Goal: Information Seeking & Learning: Learn about a topic

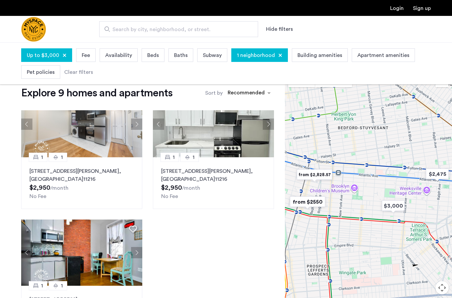
scroll to position [426, 0]
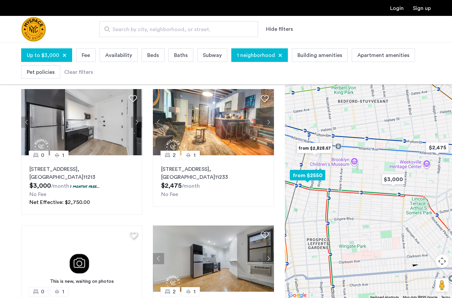
scroll to position [0, 0]
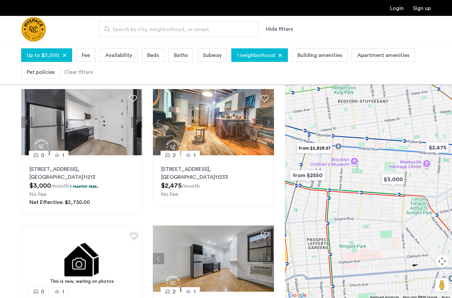
click at [40, 70] on span "Pet policies" at bounding box center [41, 72] width 28 height 8
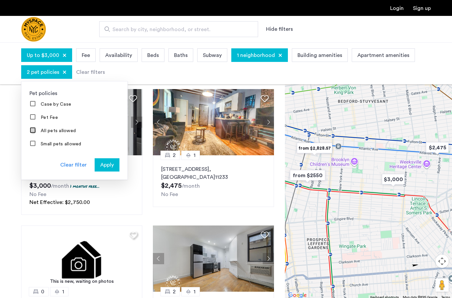
click at [109, 166] on span "Apply" at bounding box center [107, 165] width 14 height 8
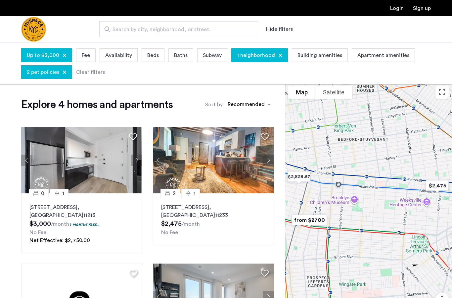
click at [383, 93] on div at bounding box center [368, 210] width 167 height 256
click at [384, 93] on div at bounding box center [368, 210] width 167 height 256
click at [384, 94] on div at bounding box center [368, 210] width 167 height 256
click at [387, 96] on div at bounding box center [368, 210] width 167 height 256
click at [378, 94] on div at bounding box center [368, 210] width 167 height 256
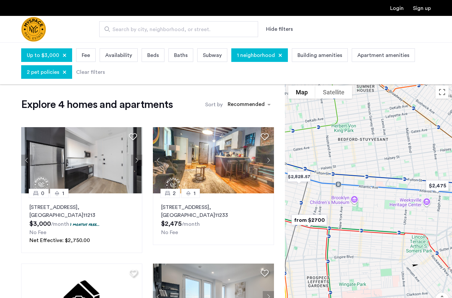
click at [378, 94] on div at bounding box center [368, 210] width 167 height 256
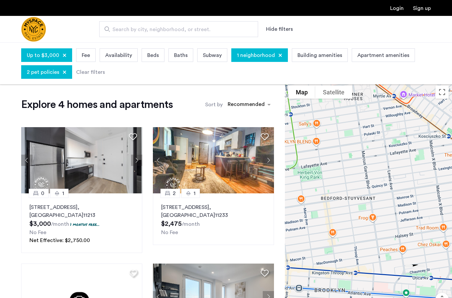
click at [382, 94] on div at bounding box center [368, 210] width 167 height 256
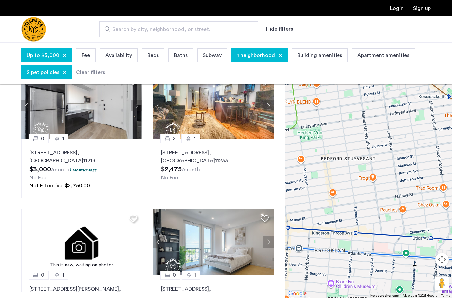
click at [65, 74] on div at bounding box center [65, 72] width 4 height 4
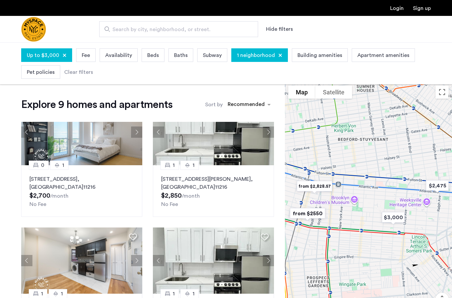
scroll to position [300, 0]
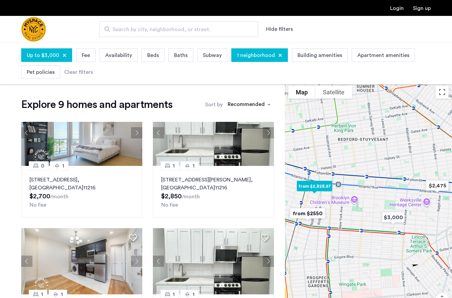
click at [232, 181] on p "24 Rogers Ave, Unit 3B, Brooklyn , NY 11216" at bounding box center [213, 184] width 105 height 16
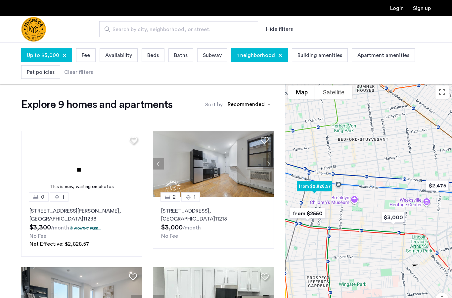
scroll to position [133, 0]
click at [204, 215] on p "252 Schenectady Ave, Unit 2A, Brooklyn , NY 11213" at bounding box center [213, 215] width 105 height 16
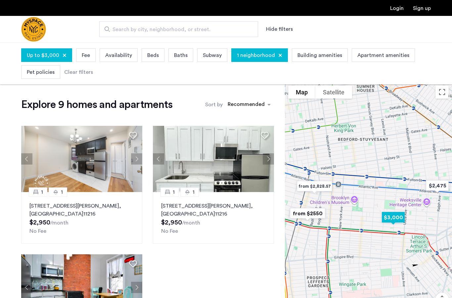
scroll to position [403, 0]
click at [47, 206] on p "30 Rogers Ave, Unit 3D, Brooklyn , NY 11216" at bounding box center [81, 210] width 105 height 16
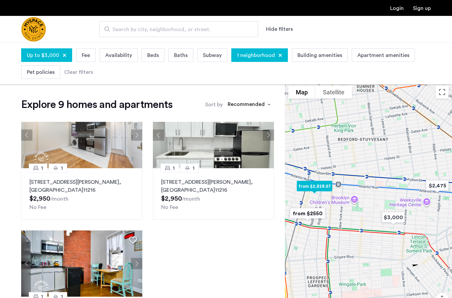
scroll to position [426, 0]
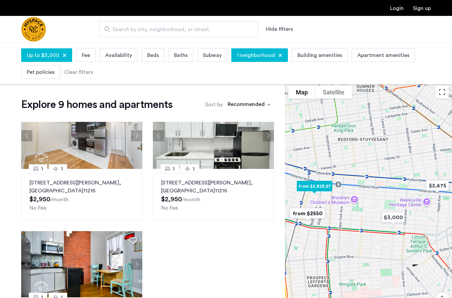
click at [229, 183] on p "24 Rogers Ave, Unit 4C, Brooklyn , NY 11216" at bounding box center [213, 187] width 105 height 16
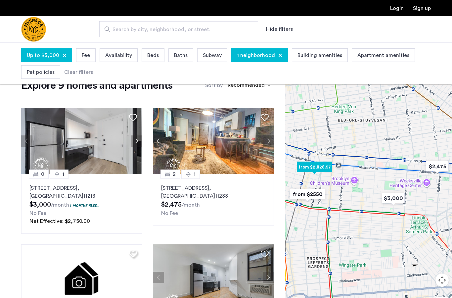
scroll to position [19, 0]
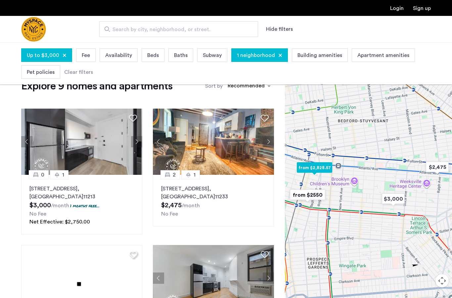
click at [230, 190] on p "1982 Atlantic Avenue, Unit 1F, Brooklyn , NY 11233" at bounding box center [213, 193] width 105 height 16
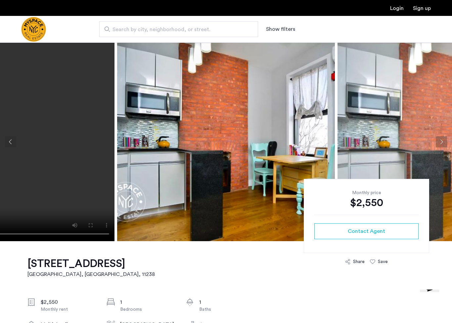
click at [442, 143] on button "Next apartment" at bounding box center [441, 141] width 11 height 11
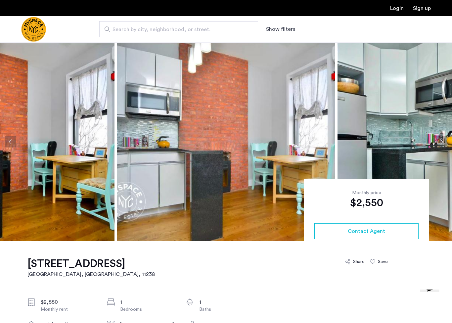
click at [442, 143] on button "Next apartment" at bounding box center [441, 141] width 11 height 11
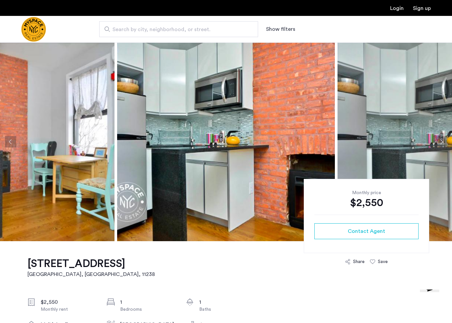
click at [443, 142] on button "Next apartment" at bounding box center [441, 141] width 11 height 11
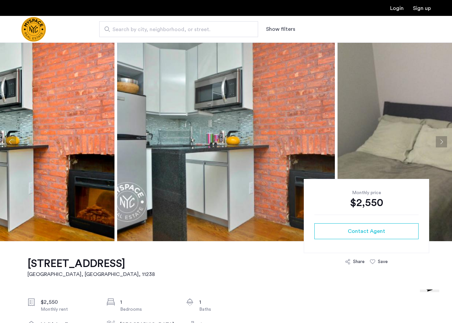
click at [441, 140] on button "Next apartment" at bounding box center [441, 141] width 11 height 11
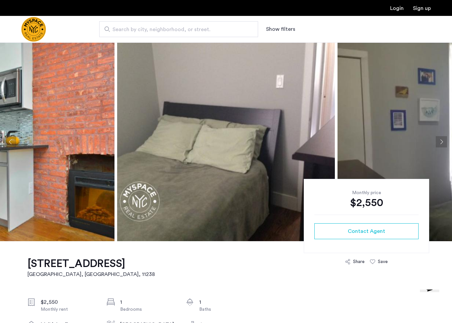
click at [441, 142] on button "Next apartment" at bounding box center [441, 141] width 11 height 11
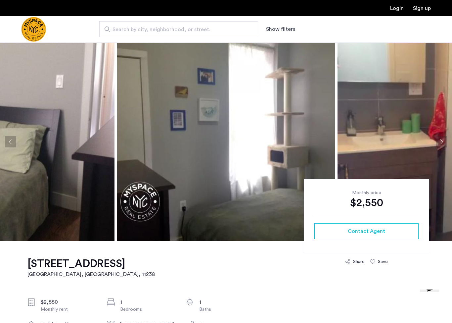
click at [440, 142] on button "Next apartment" at bounding box center [441, 141] width 11 height 11
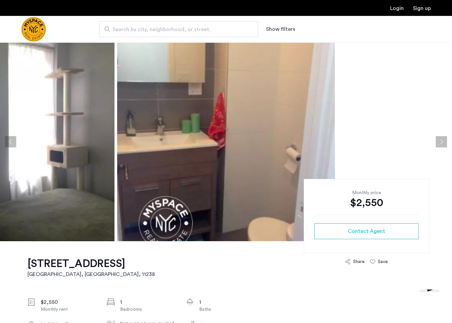
click at [442, 142] on button "Next apartment" at bounding box center [441, 141] width 11 height 11
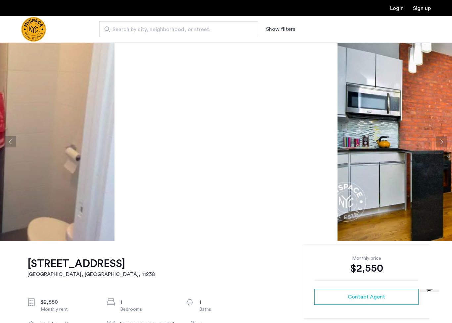
click at [443, 144] on button "Next apartment" at bounding box center [441, 141] width 11 height 11
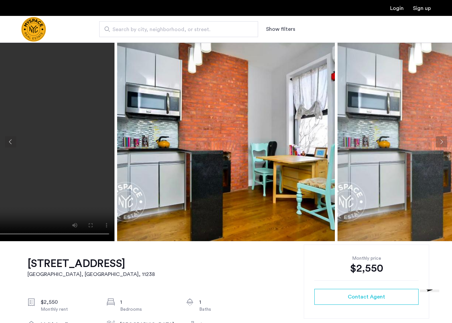
click at [442, 142] on button "Next apartment" at bounding box center [441, 141] width 11 height 11
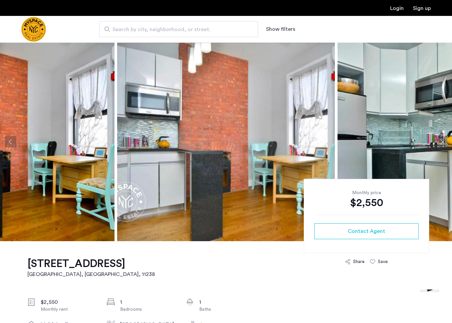
click at [440, 139] on button "Next apartment" at bounding box center [441, 141] width 11 height 11
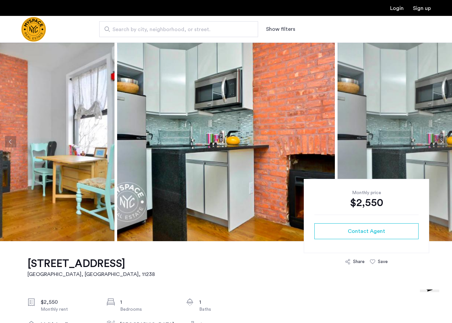
click at [446, 142] on button "Next apartment" at bounding box center [441, 141] width 11 height 11
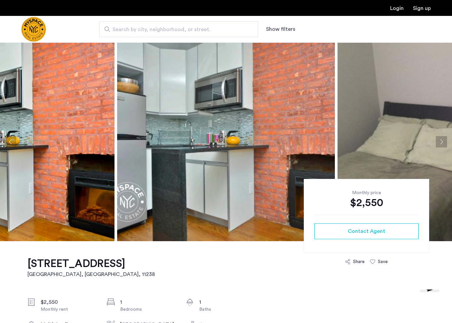
click at [444, 143] on button "Next apartment" at bounding box center [441, 141] width 11 height 11
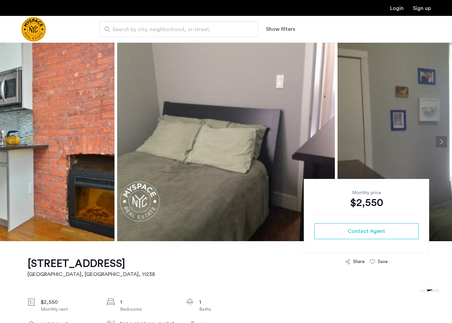
click at [444, 143] on button "Next apartment" at bounding box center [441, 141] width 11 height 11
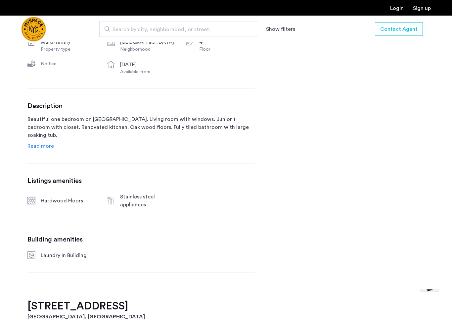
scroll to position [283, 0]
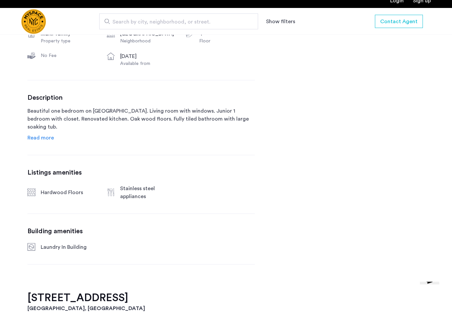
click at [40, 143] on span "Read more" at bounding box center [40, 145] width 26 height 5
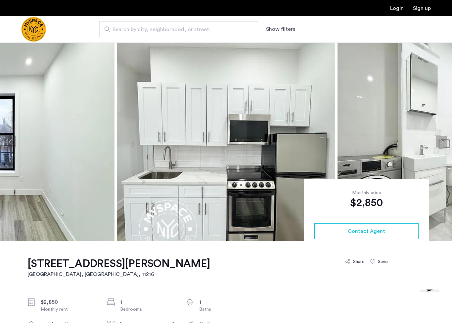
click at [442, 142] on button "Next apartment" at bounding box center [441, 141] width 11 height 11
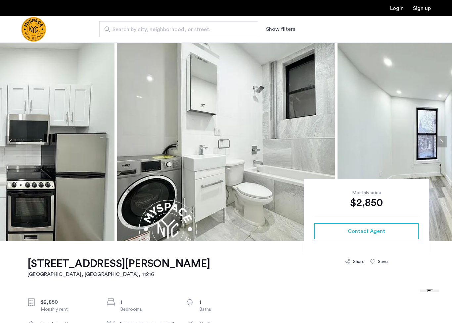
click at [442, 141] on button "Next apartment" at bounding box center [441, 141] width 11 height 11
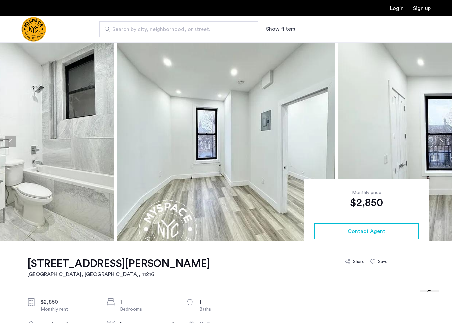
click at [442, 142] on button "Next apartment" at bounding box center [441, 141] width 11 height 11
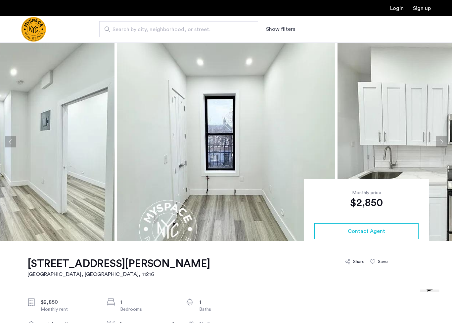
click at [441, 140] on button "Next apartment" at bounding box center [441, 141] width 11 height 11
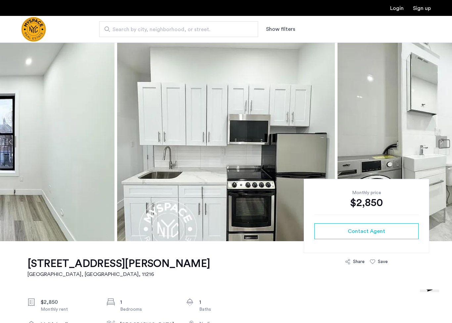
click at [445, 140] on button "Next apartment" at bounding box center [441, 141] width 11 height 11
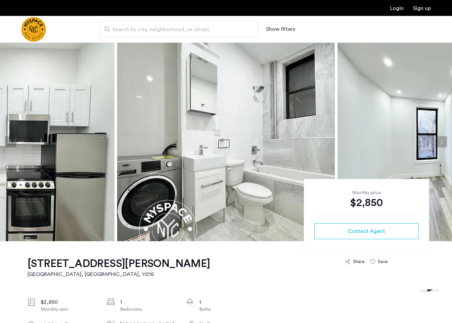
click at [443, 141] on button "Next apartment" at bounding box center [441, 141] width 11 height 11
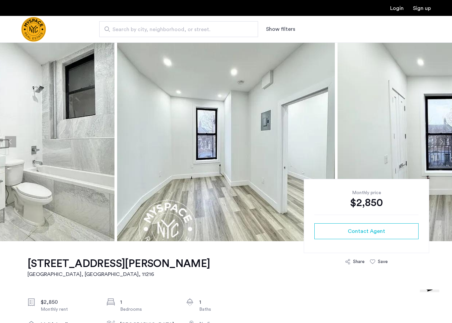
click at [442, 141] on button "Next apartment" at bounding box center [441, 141] width 11 height 11
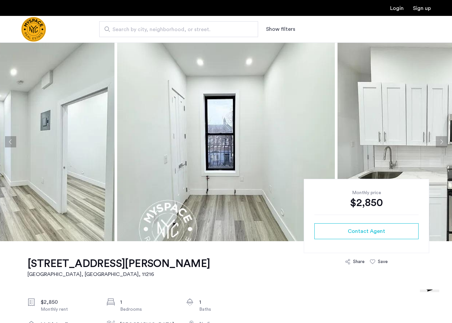
click at [443, 143] on button "Next apartment" at bounding box center [441, 141] width 11 height 11
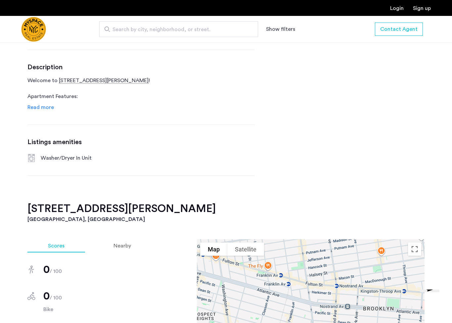
scroll to position [321, 0]
click at [39, 106] on span "Read more" at bounding box center [40, 107] width 26 height 5
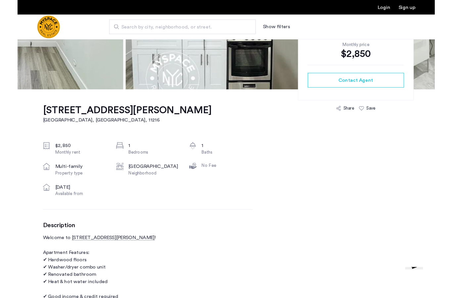
scroll to position [144, 0]
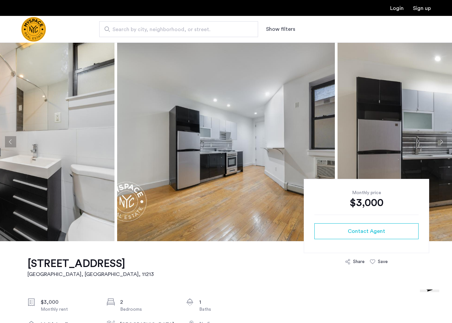
click at [444, 141] on button "Next apartment" at bounding box center [441, 141] width 11 height 11
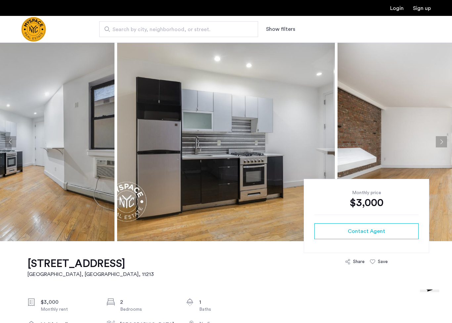
click at [444, 141] on button "Next apartment" at bounding box center [441, 141] width 11 height 11
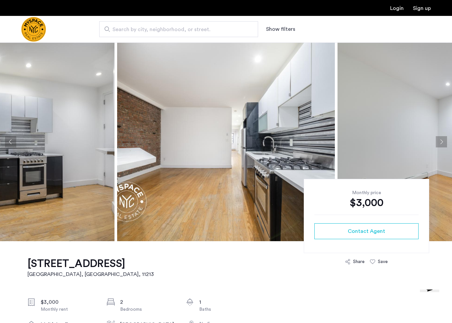
click at [443, 139] on button "Next apartment" at bounding box center [441, 141] width 11 height 11
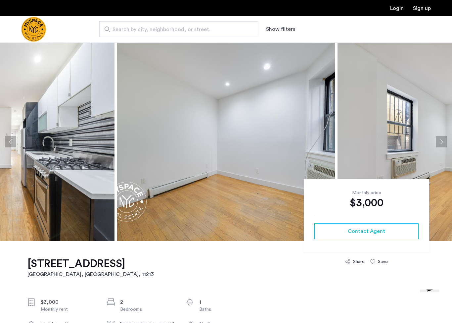
click at [443, 142] on button "Next apartment" at bounding box center [441, 141] width 11 height 11
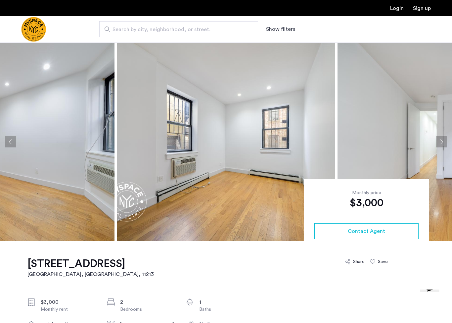
click at [445, 143] on button "Next apartment" at bounding box center [441, 141] width 11 height 11
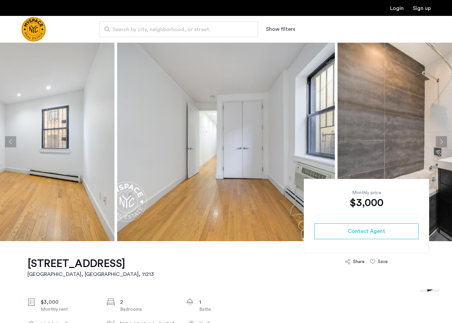
click at [444, 143] on button "Next apartment" at bounding box center [441, 141] width 11 height 11
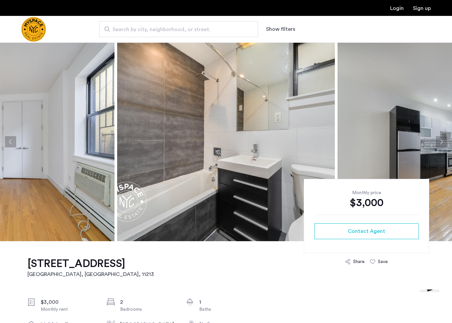
click at [443, 142] on button "Next apartment" at bounding box center [441, 141] width 11 height 11
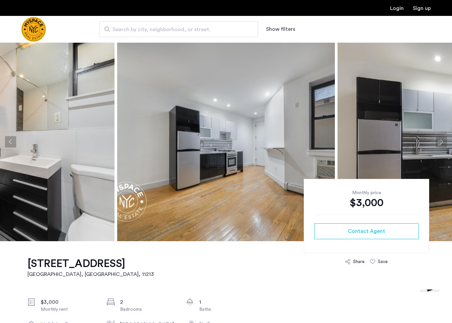
click at [443, 143] on button "Next apartment" at bounding box center [441, 141] width 11 height 11
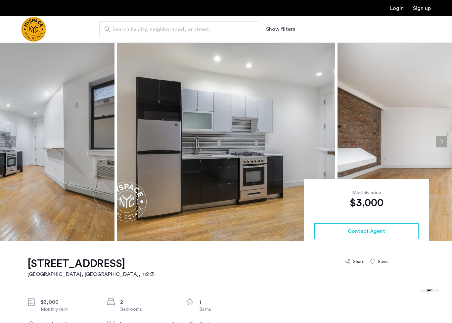
click at [443, 143] on button "Next apartment" at bounding box center [441, 141] width 11 height 11
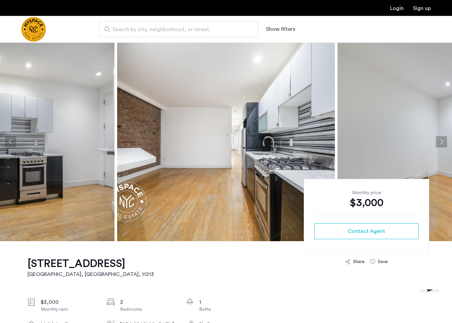
click at [443, 142] on button "Next apartment" at bounding box center [441, 141] width 11 height 11
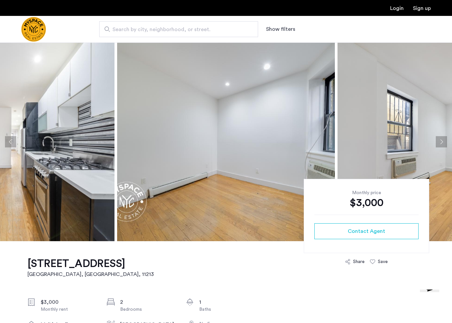
click at [441, 141] on button "Next apartment" at bounding box center [441, 141] width 11 height 11
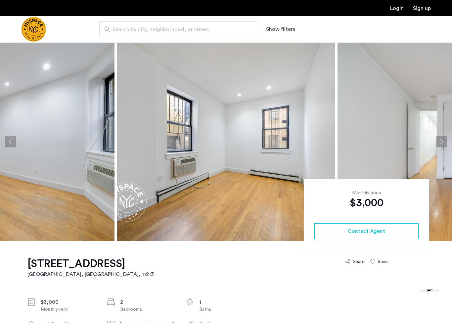
click at [442, 142] on button "Next apartment" at bounding box center [441, 141] width 11 height 11
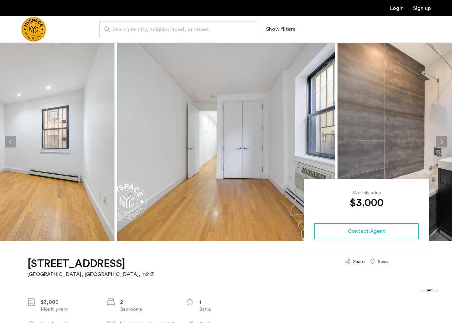
click at [441, 141] on button "Next apartment" at bounding box center [441, 141] width 11 height 11
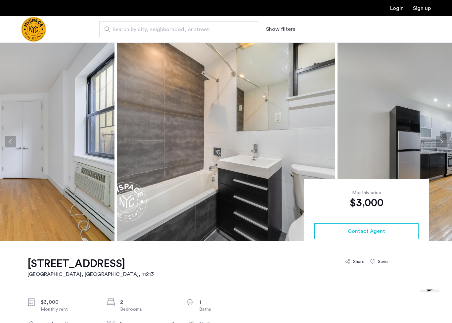
click at [442, 141] on button "Next apartment" at bounding box center [441, 141] width 11 height 11
click at [442, 143] on button "Next apartment" at bounding box center [441, 141] width 11 height 11
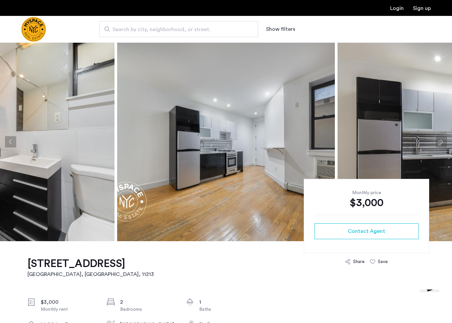
click at [442, 143] on button "Next apartment" at bounding box center [441, 141] width 11 height 11
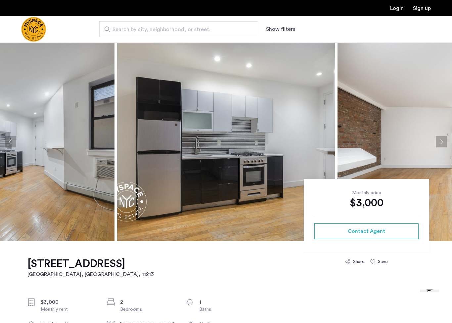
click at [442, 143] on button "Next apartment" at bounding box center [441, 141] width 11 height 11
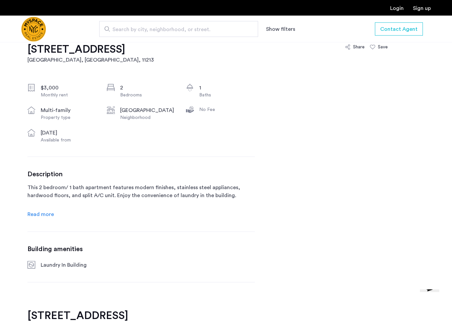
scroll to position [215, 0]
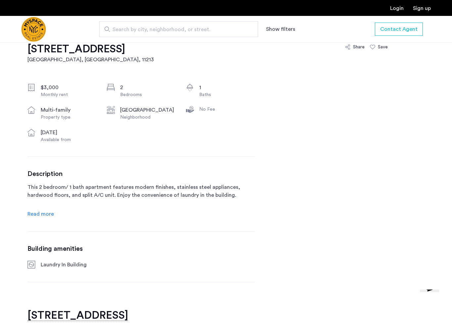
click at [39, 213] on span "Read more" at bounding box center [40, 213] width 26 height 5
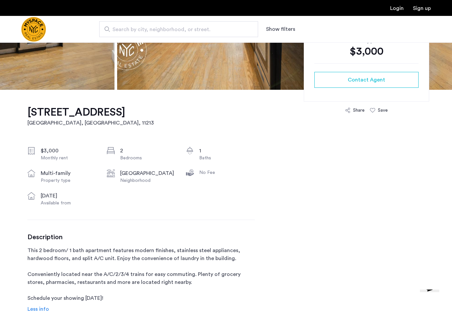
scroll to position [150, 0]
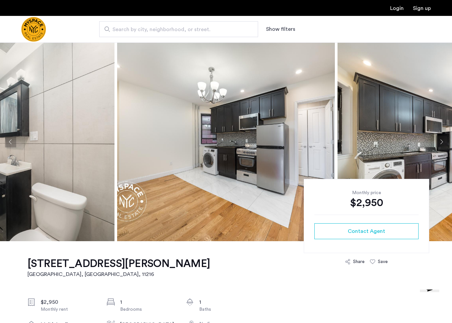
click at [444, 142] on button "Next apartment" at bounding box center [441, 141] width 11 height 11
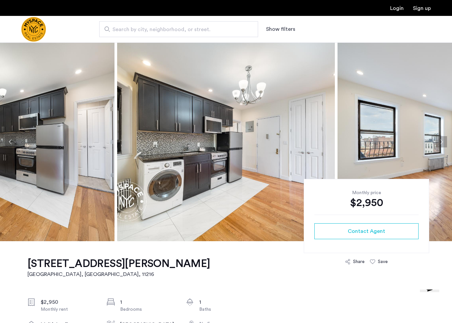
click at [444, 141] on button "Next apartment" at bounding box center [441, 141] width 11 height 11
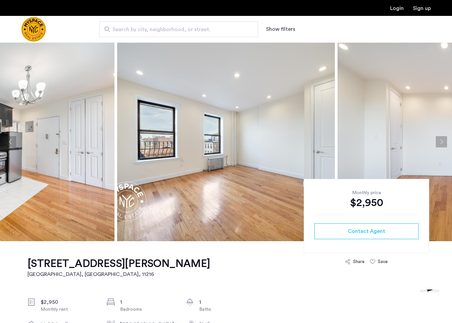
click at [444, 141] on button "Next apartment" at bounding box center [441, 141] width 11 height 11
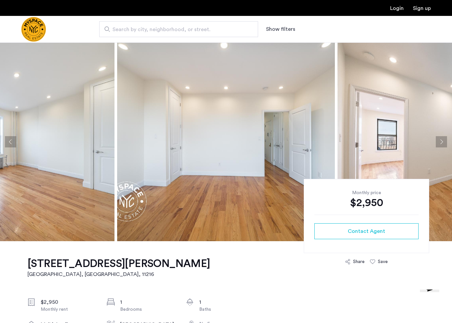
click at [442, 143] on button "Next apartment" at bounding box center [441, 141] width 11 height 11
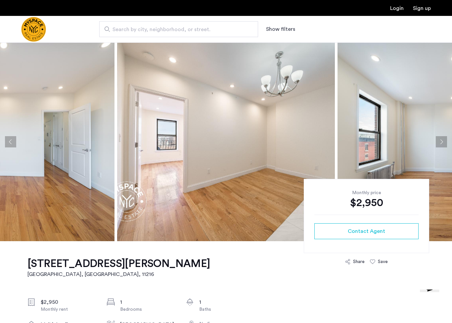
click at [442, 143] on button "Next apartment" at bounding box center [441, 141] width 11 height 11
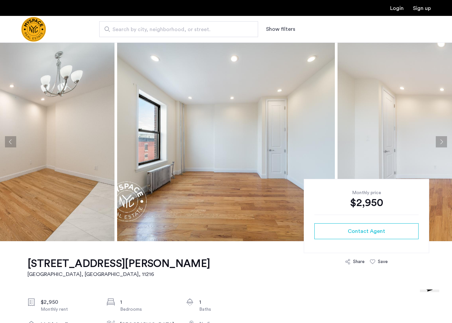
click at [442, 144] on button "Next apartment" at bounding box center [441, 141] width 11 height 11
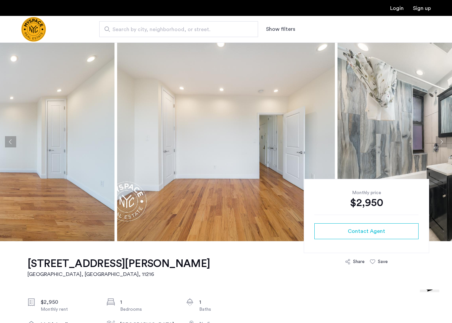
click at [443, 144] on button "Next apartment" at bounding box center [441, 141] width 11 height 11
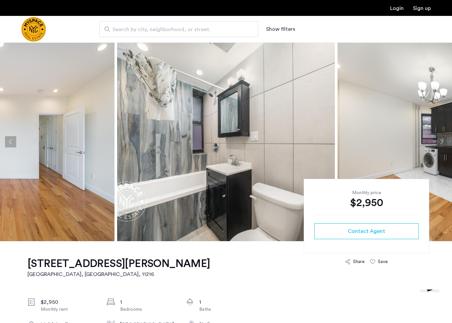
click at [442, 147] on button "Next apartment" at bounding box center [441, 141] width 11 height 11
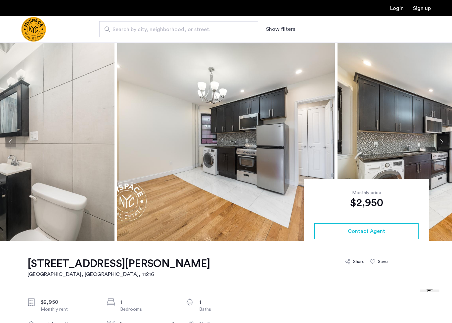
click at [443, 147] on button "Next apartment" at bounding box center [441, 141] width 11 height 11
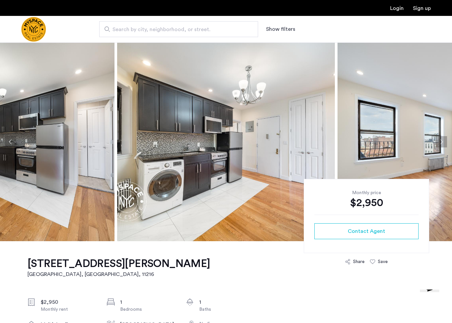
click at [442, 146] on button "Next apartment" at bounding box center [441, 141] width 11 height 11
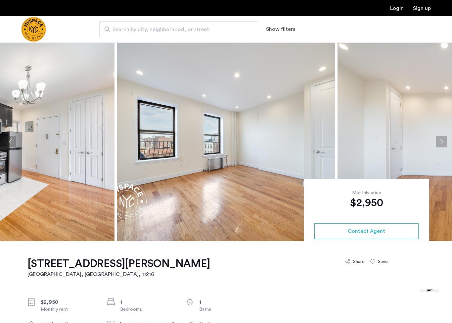
click at [443, 146] on button "Next apartment" at bounding box center [441, 141] width 11 height 11
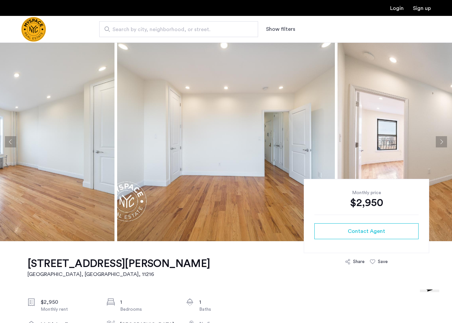
click at [442, 143] on button "Next apartment" at bounding box center [441, 141] width 11 height 11
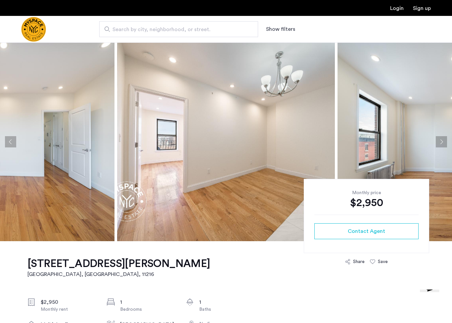
click at [442, 144] on button "Next apartment" at bounding box center [441, 141] width 11 height 11
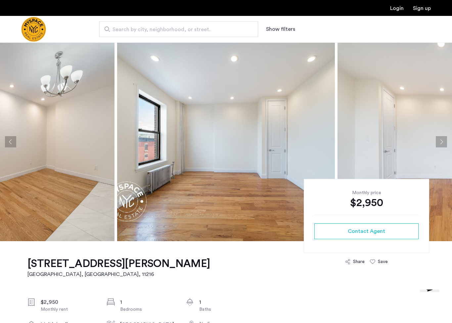
click at [443, 145] on button "Next apartment" at bounding box center [441, 141] width 11 height 11
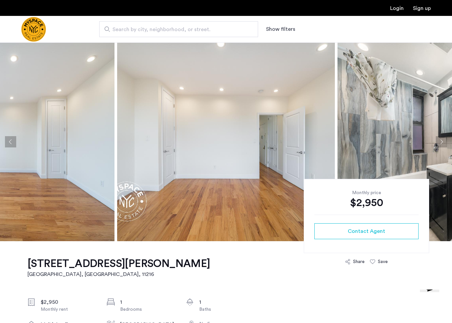
click at [442, 144] on button "Next apartment" at bounding box center [441, 141] width 11 height 11
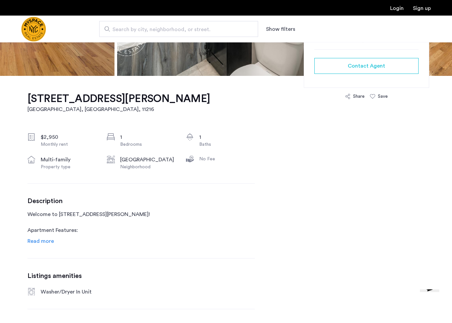
scroll to position [165, 0]
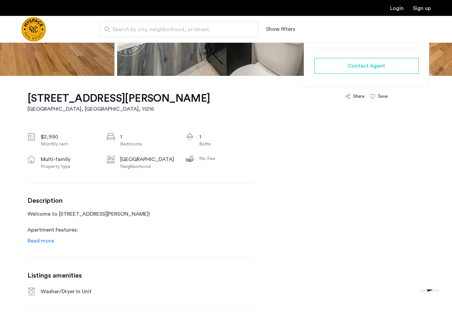
click at [37, 240] on span "Read more" at bounding box center [40, 240] width 26 height 5
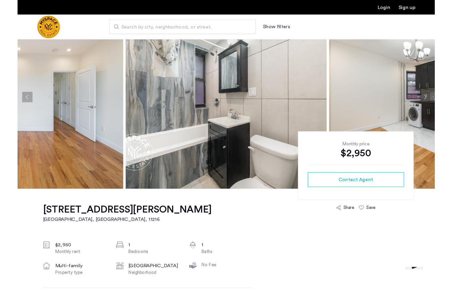
scroll to position [37, 0]
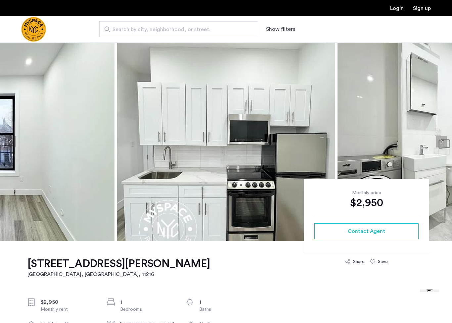
click at [443, 141] on button "Next apartment" at bounding box center [441, 141] width 11 height 11
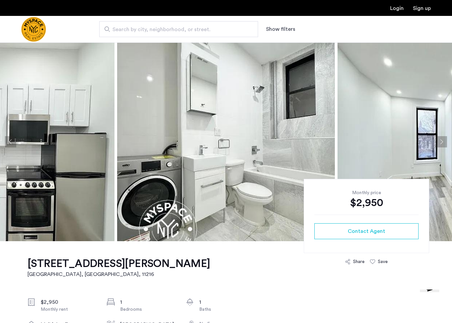
click at [443, 140] on button "Next apartment" at bounding box center [441, 141] width 11 height 11
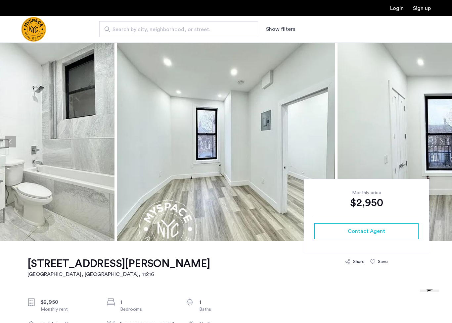
click at [444, 142] on button "Next apartment" at bounding box center [441, 141] width 11 height 11
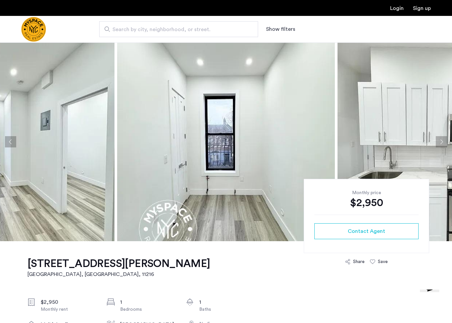
click at [443, 141] on button "Next apartment" at bounding box center [441, 141] width 11 height 11
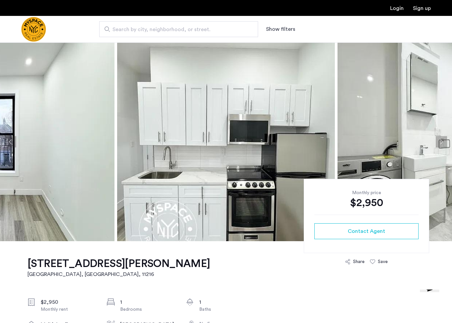
click at [443, 141] on button "Next apartment" at bounding box center [441, 141] width 11 height 11
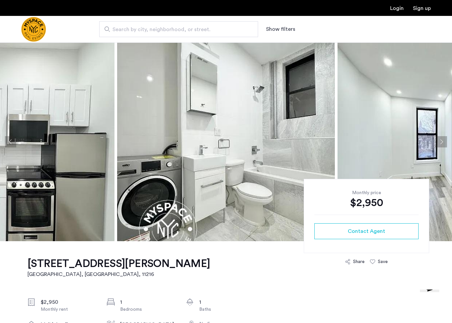
click at [443, 142] on button "Next apartment" at bounding box center [441, 141] width 11 height 11
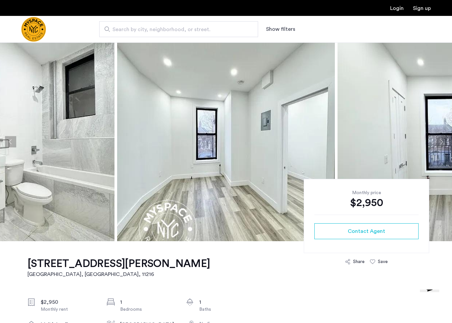
click at [444, 143] on button "Next apartment" at bounding box center [441, 141] width 11 height 11
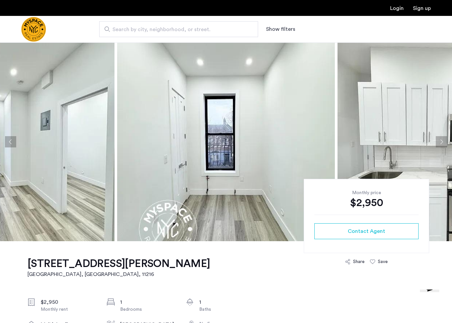
click at [443, 142] on button "Next apartment" at bounding box center [441, 141] width 11 height 11
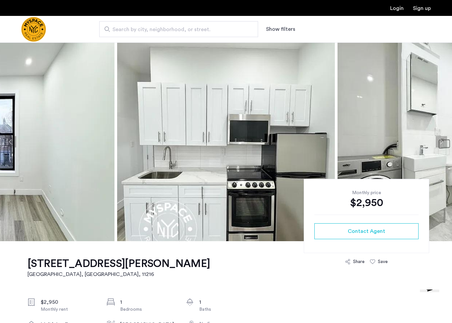
click at [445, 140] on button "Next apartment" at bounding box center [441, 141] width 11 height 11
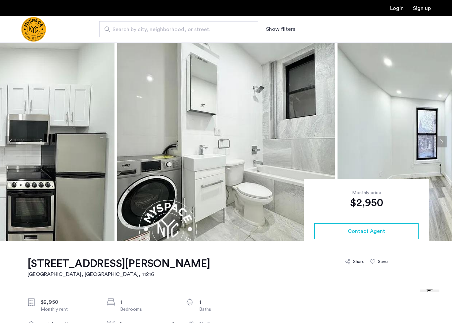
click at [444, 141] on button "Next apartment" at bounding box center [441, 141] width 11 height 11
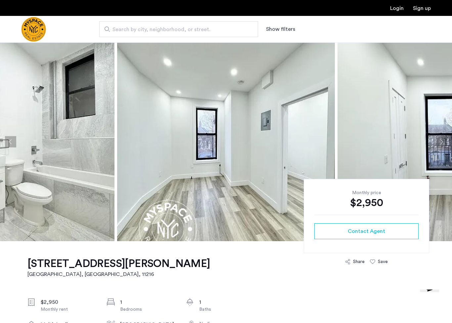
click at [444, 141] on button "Next apartment" at bounding box center [441, 141] width 11 height 11
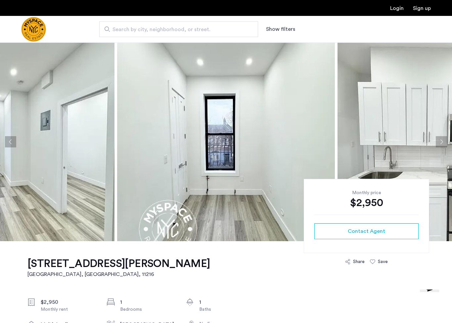
click at [445, 141] on button "Next apartment" at bounding box center [441, 141] width 11 height 11
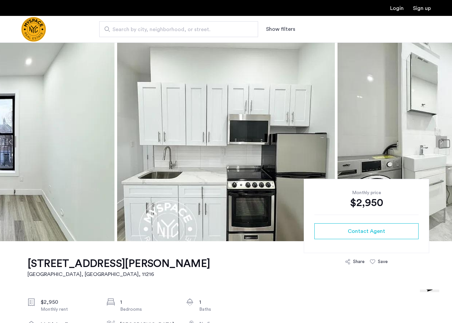
click at [444, 141] on button "Next apartment" at bounding box center [441, 141] width 11 height 11
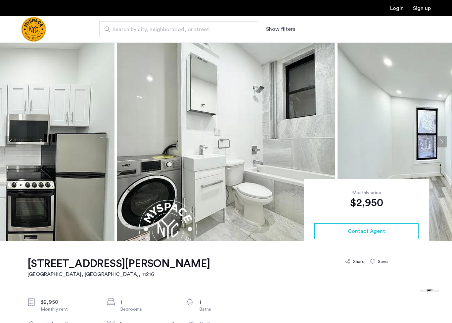
click at [444, 141] on button "Next apartment" at bounding box center [441, 141] width 11 height 11
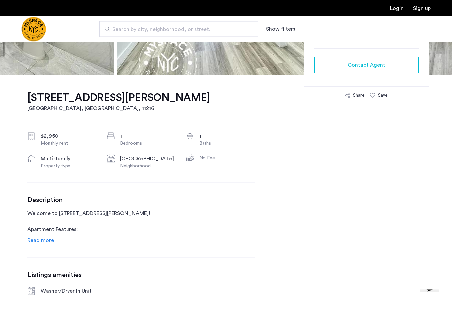
scroll to position [167, 0]
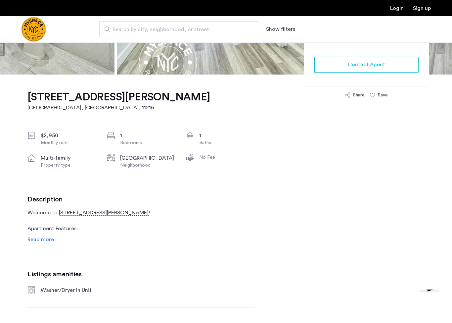
click at [33, 238] on span "Read more" at bounding box center [40, 239] width 26 height 5
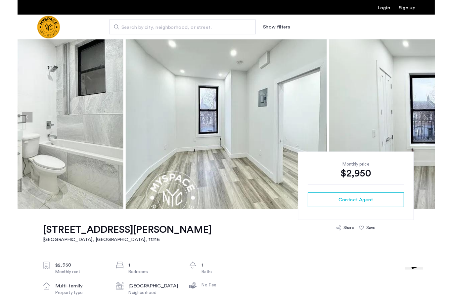
scroll to position [0, 0]
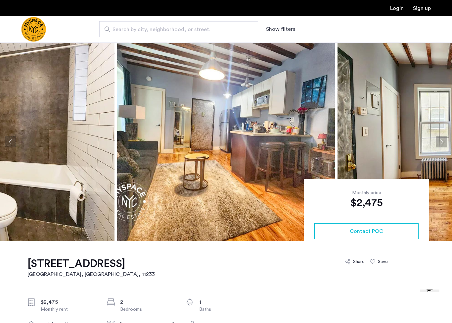
click at [443, 143] on button "Next apartment" at bounding box center [441, 141] width 11 height 11
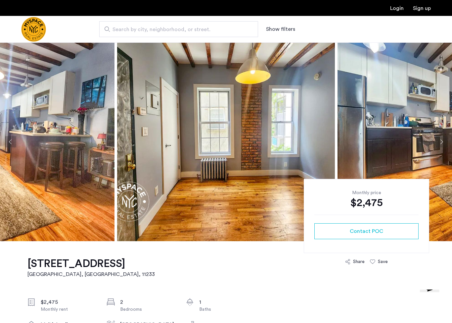
click at [442, 142] on button "Next apartment" at bounding box center [441, 141] width 11 height 11
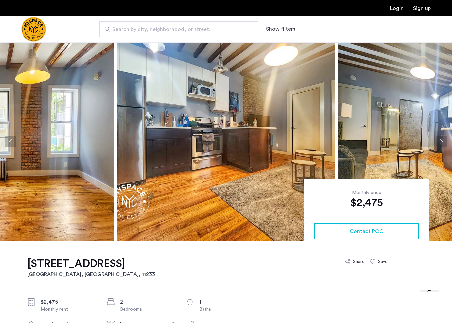
click at [442, 144] on button "Next apartment" at bounding box center [441, 141] width 11 height 11
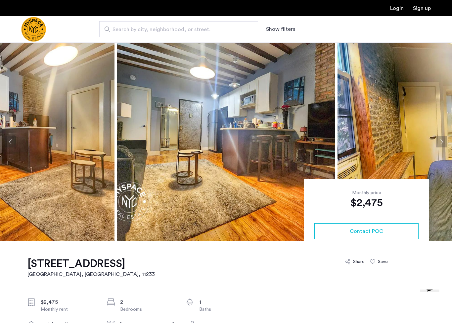
click at [443, 143] on button "Next apartment" at bounding box center [441, 141] width 11 height 11
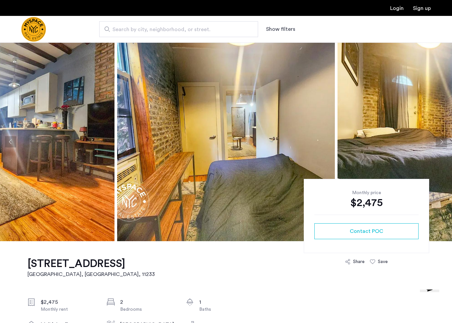
click at [441, 143] on button "Next apartment" at bounding box center [441, 141] width 11 height 11
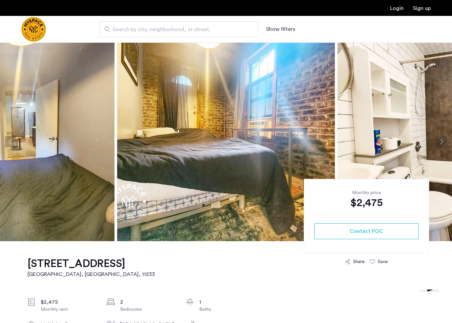
click at [443, 144] on button "Next apartment" at bounding box center [441, 141] width 11 height 11
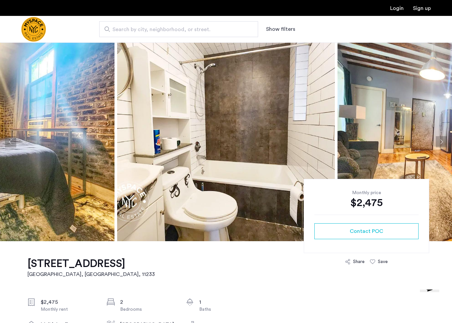
click at [442, 143] on button "Next apartment" at bounding box center [441, 141] width 11 height 11
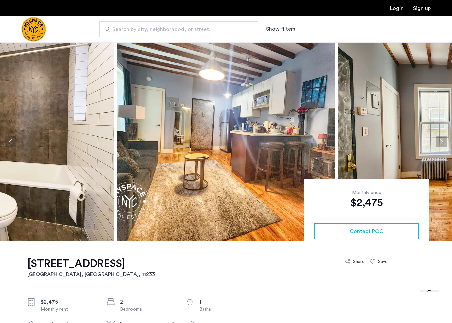
click at [442, 144] on button "Next apartment" at bounding box center [441, 141] width 11 height 11
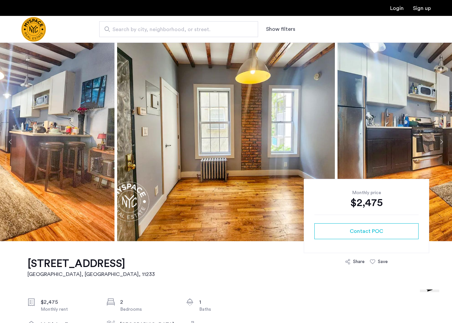
click at [441, 142] on button "Next apartment" at bounding box center [441, 141] width 11 height 11
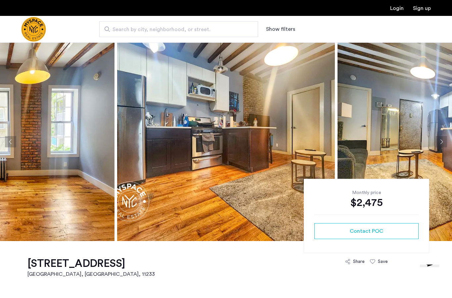
click at [441, 139] on button "Next apartment" at bounding box center [441, 141] width 11 height 11
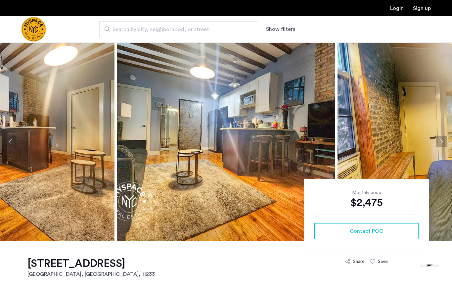
click at [442, 141] on button "Next apartment" at bounding box center [441, 141] width 11 height 11
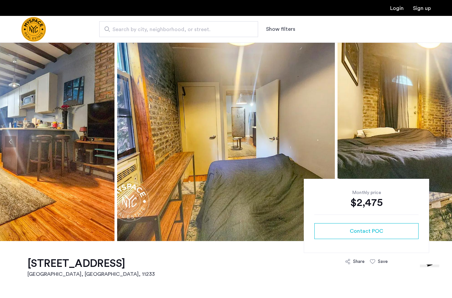
click at [441, 141] on button "Next apartment" at bounding box center [441, 141] width 11 height 11
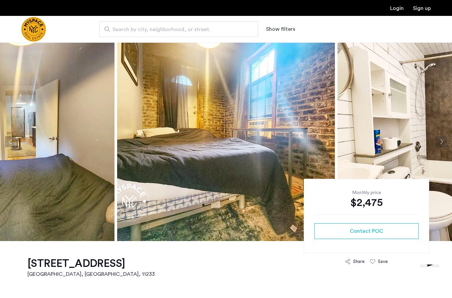
click at [441, 143] on button "Next apartment" at bounding box center [441, 141] width 11 height 11
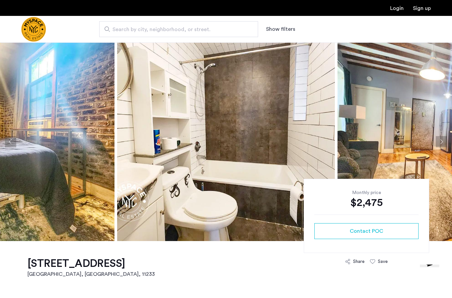
click at [442, 140] on button "Next apartment" at bounding box center [441, 141] width 11 height 11
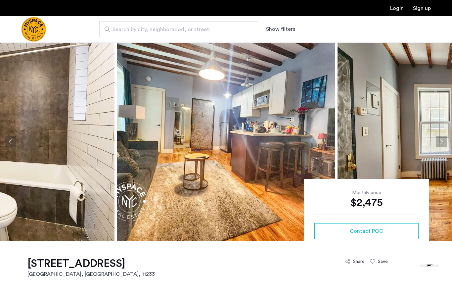
click at [440, 141] on button "Next apartment" at bounding box center [441, 141] width 11 height 11
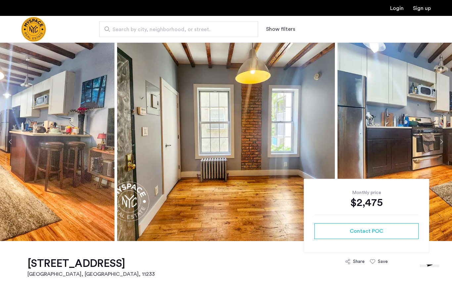
click at [438, 142] on button "Next apartment" at bounding box center [441, 141] width 11 height 11
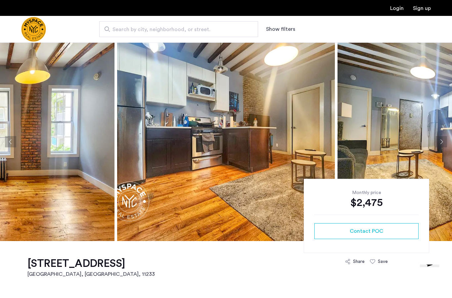
click at [438, 143] on button "Next apartment" at bounding box center [441, 141] width 11 height 11
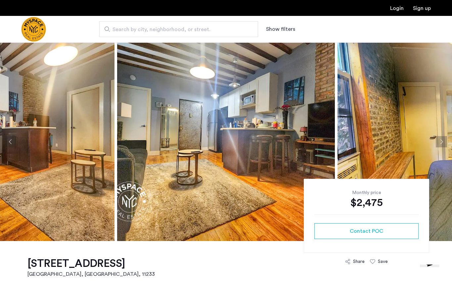
click at [438, 143] on button "Next apartment" at bounding box center [441, 141] width 11 height 11
